Goal: Check status: Check status

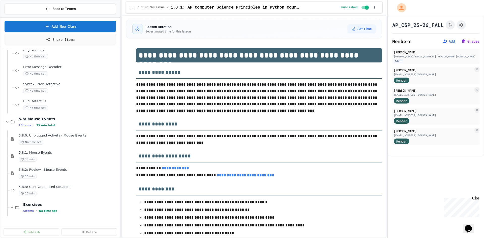
scroll to position [1310, 0]
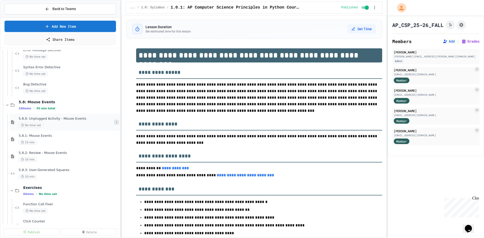
click at [115, 122] on icon at bounding box center [116, 122] width 3 height 3
click at [107, 149] on button "Unpublish" at bounding box center [102, 149] width 39 height 9
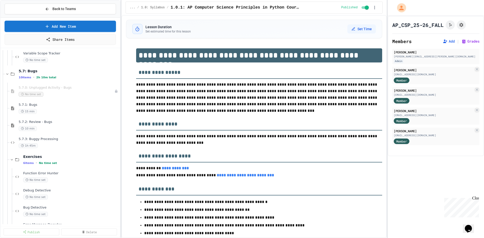
scroll to position [1134, 0]
click at [466, 40] on button "Grades" at bounding box center [470, 41] width 18 height 5
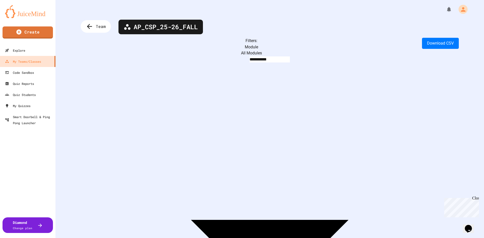
click at [143, 49] on body "**********" at bounding box center [242, 119] width 484 height 238
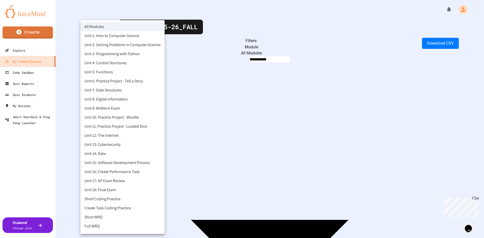
click at [131, 56] on li "Unit 3: Programming with Python" at bounding box center [122, 53] width 84 height 9
type input "**********"
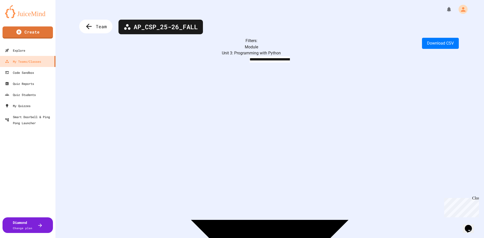
click at [90, 30] on icon at bounding box center [89, 26] width 8 height 8
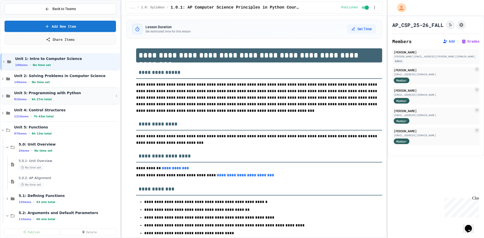
click at [80, 97] on div "Unit 3: Programming with Python 81 items • 6h 27m total" at bounding box center [64, 96] width 100 height 11
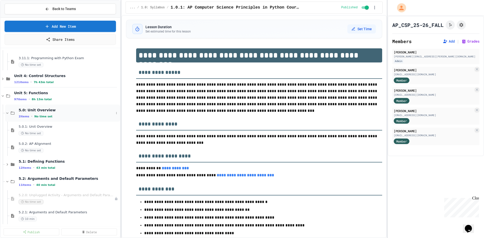
scroll to position [1612, 0]
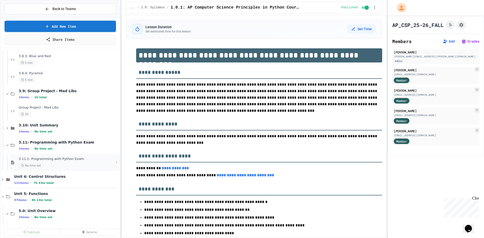
click at [63, 160] on span "3.11.1: Programming with Python Exam" at bounding box center [66, 159] width 95 height 4
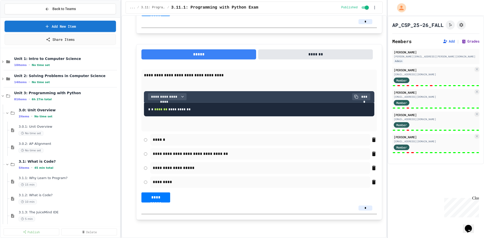
click at [466, 42] on button "Grades" at bounding box center [470, 41] width 18 height 5
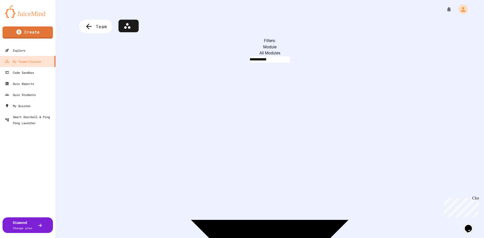
click at [101, 28] on span "Team" at bounding box center [101, 26] width 11 height 7
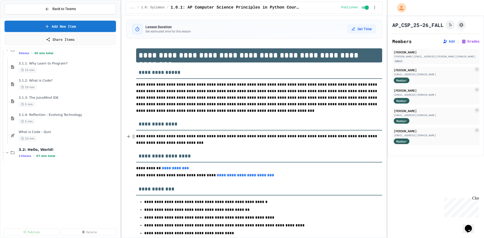
scroll to position [126, 0]
